Goal: Task Accomplishment & Management: Manage account settings

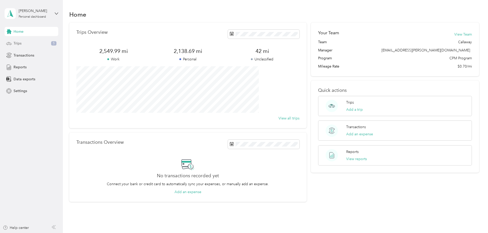
click at [28, 43] on div "Trips 5" at bounding box center [32, 43] width 54 height 9
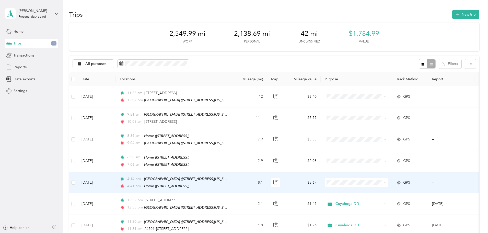
click at [377, 190] on li "Cuyahoga DD" at bounding box center [389, 187] width 63 height 9
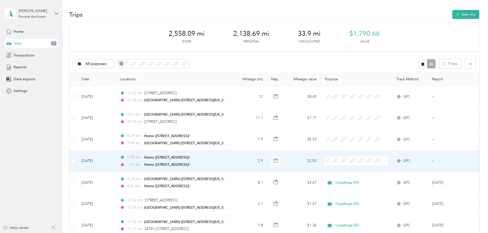
click at [380, 176] on span "Personal" at bounding box center [394, 177] width 47 height 5
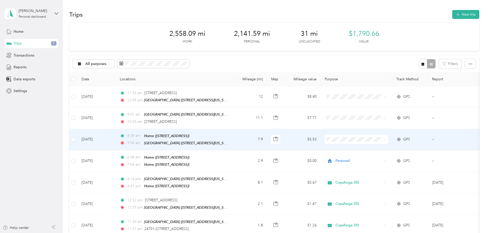
click at [376, 146] on span "Cuyahoga DD" at bounding box center [394, 145] width 47 height 5
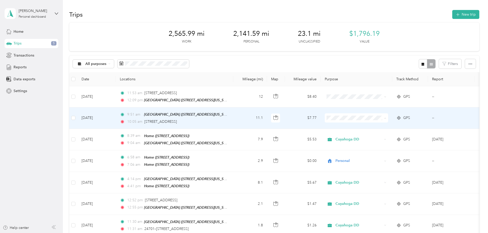
click at [386, 127] on li "Cuyahoga DD" at bounding box center [389, 127] width 63 height 9
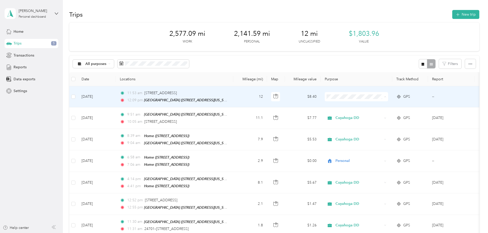
click at [382, 105] on span "Cuyahoga DD" at bounding box center [394, 105] width 47 height 5
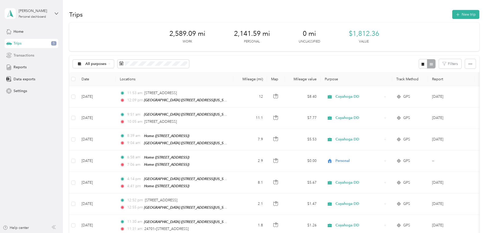
click at [29, 54] on span "Transactions" at bounding box center [24, 55] width 21 height 5
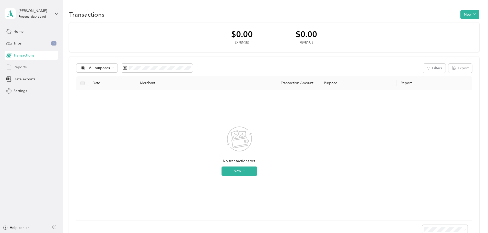
click at [23, 64] on span "Reports" at bounding box center [20, 66] width 13 height 5
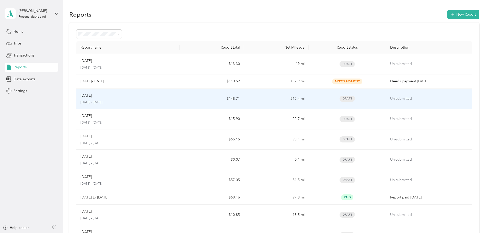
click at [92, 97] on p "[DATE]" at bounding box center [85, 96] width 11 height 6
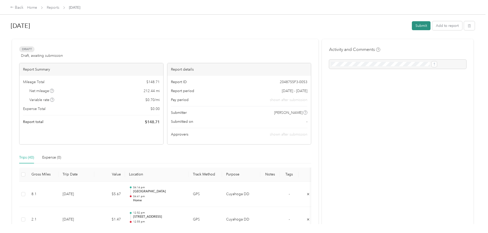
click at [412, 22] on button "Submit" at bounding box center [421, 25] width 19 height 9
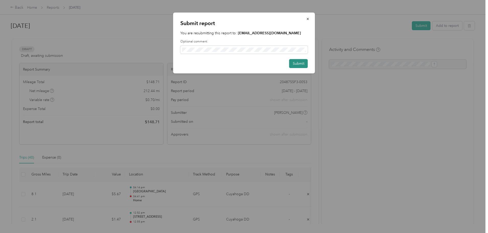
click at [300, 63] on button "Submit" at bounding box center [298, 63] width 19 height 9
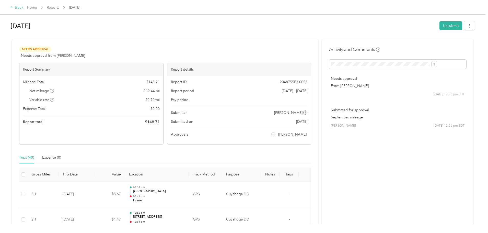
click at [23, 7] on div "Back" at bounding box center [16, 8] width 13 height 6
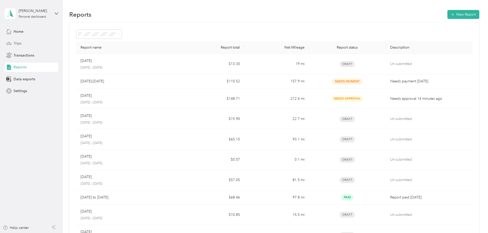
click at [20, 42] on span "Trips" at bounding box center [18, 43] width 8 height 5
